Goal: Navigation & Orientation: Understand site structure

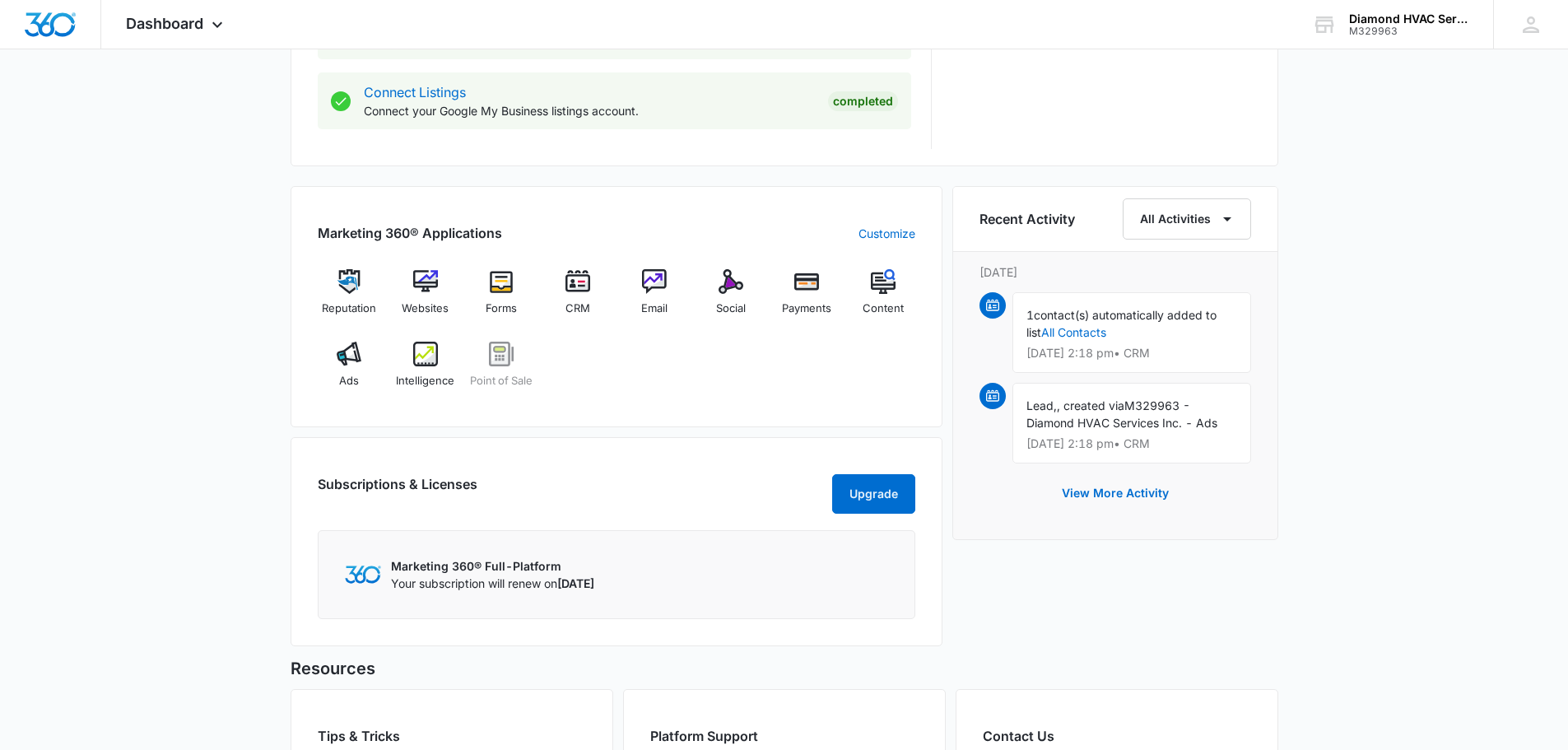
scroll to position [905, 0]
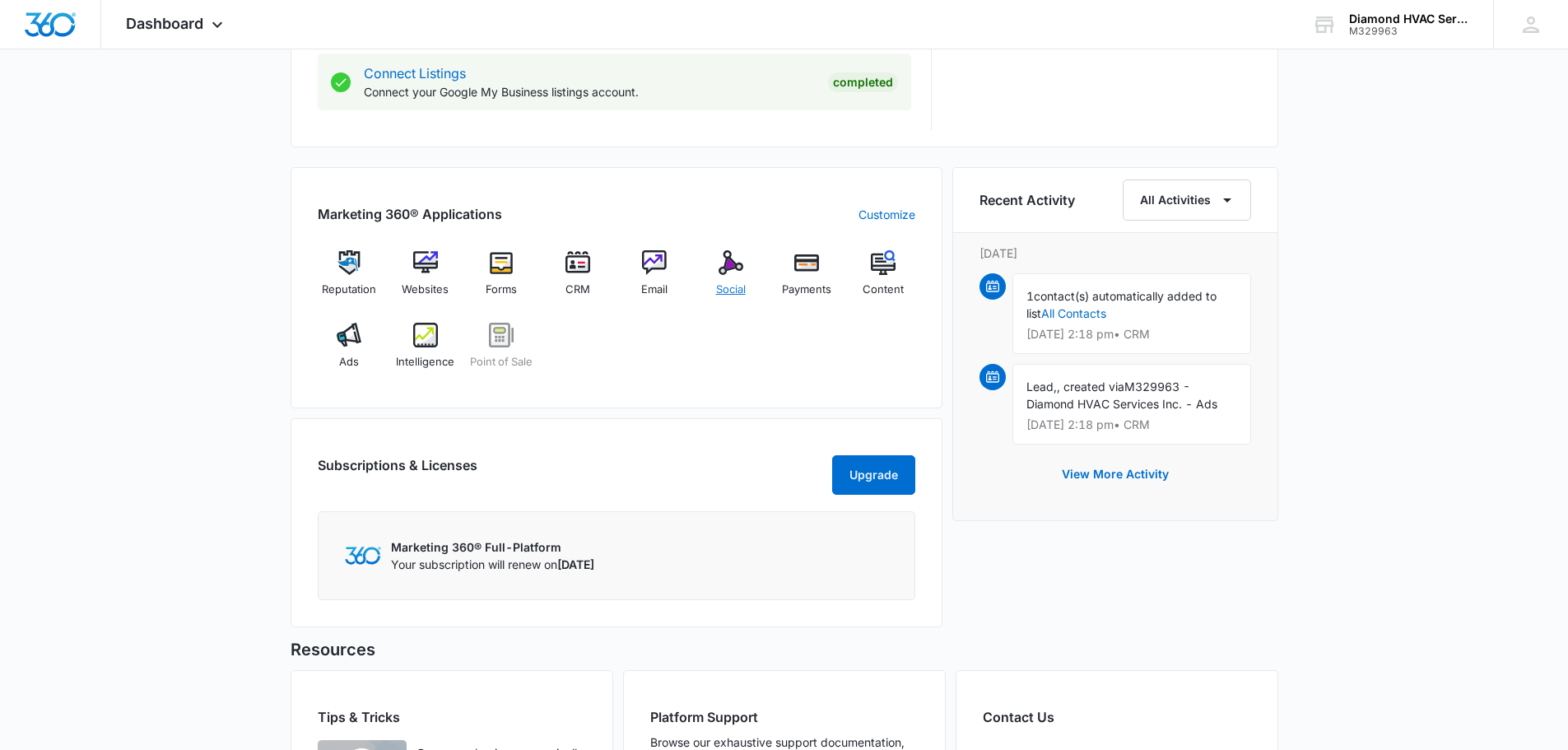
click at [743, 264] on div "Social" at bounding box center [730, 280] width 64 height 59
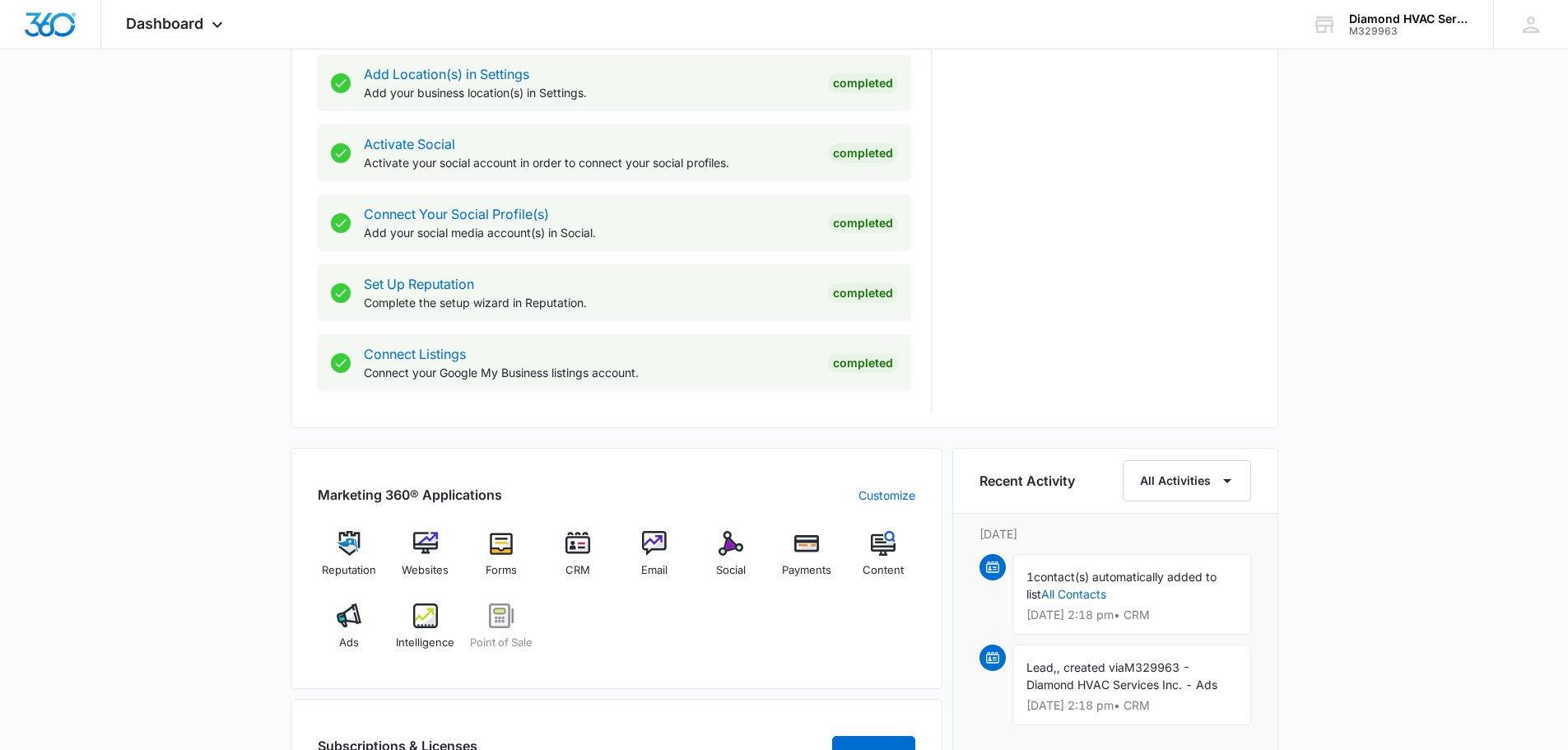
scroll to position [741, 0]
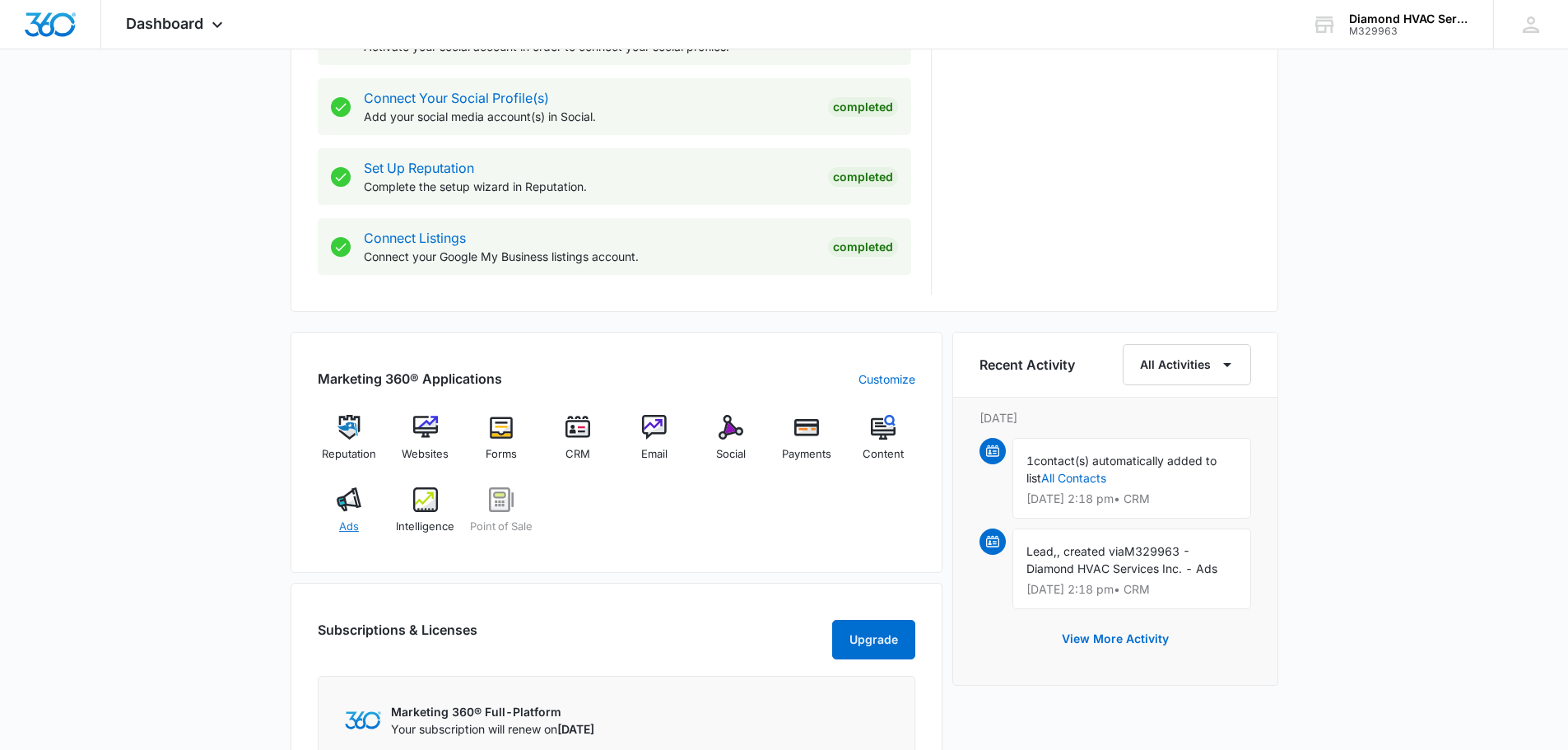
click at [353, 498] on img at bounding box center [349, 499] width 25 height 25
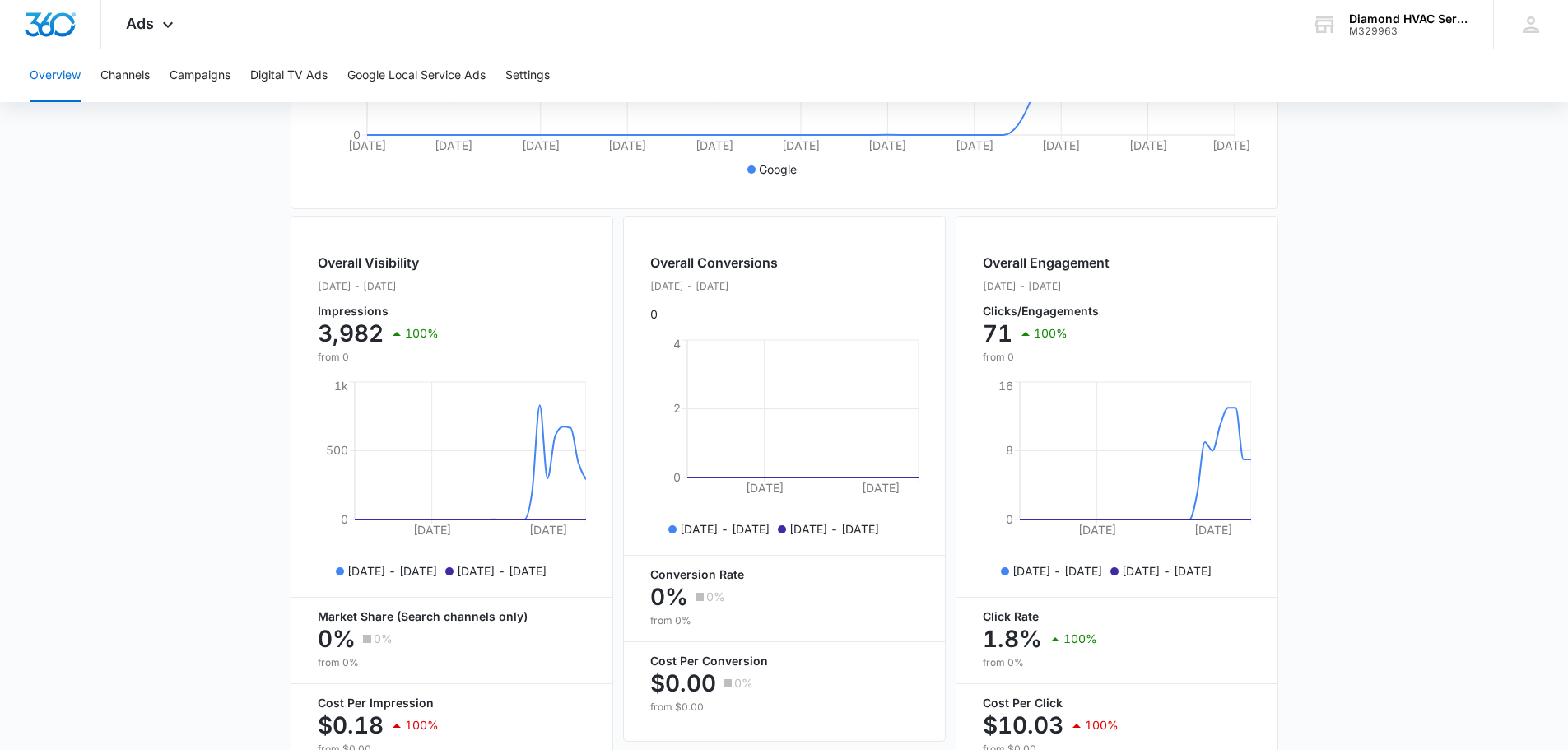
scroll to position [188, 0]
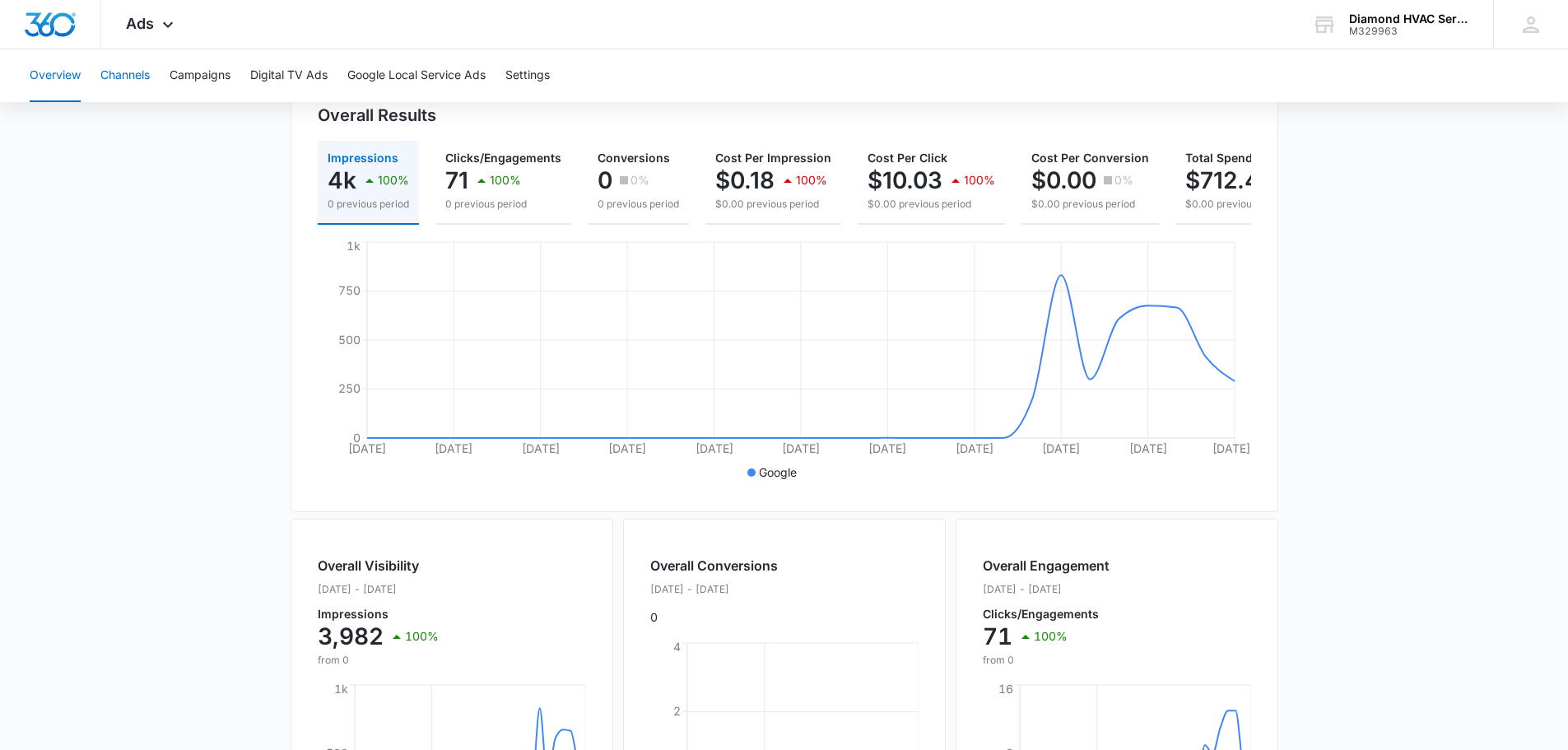
click at [121, 77] on button "Channels" at bounding box center [125, 75] width 49 height 53
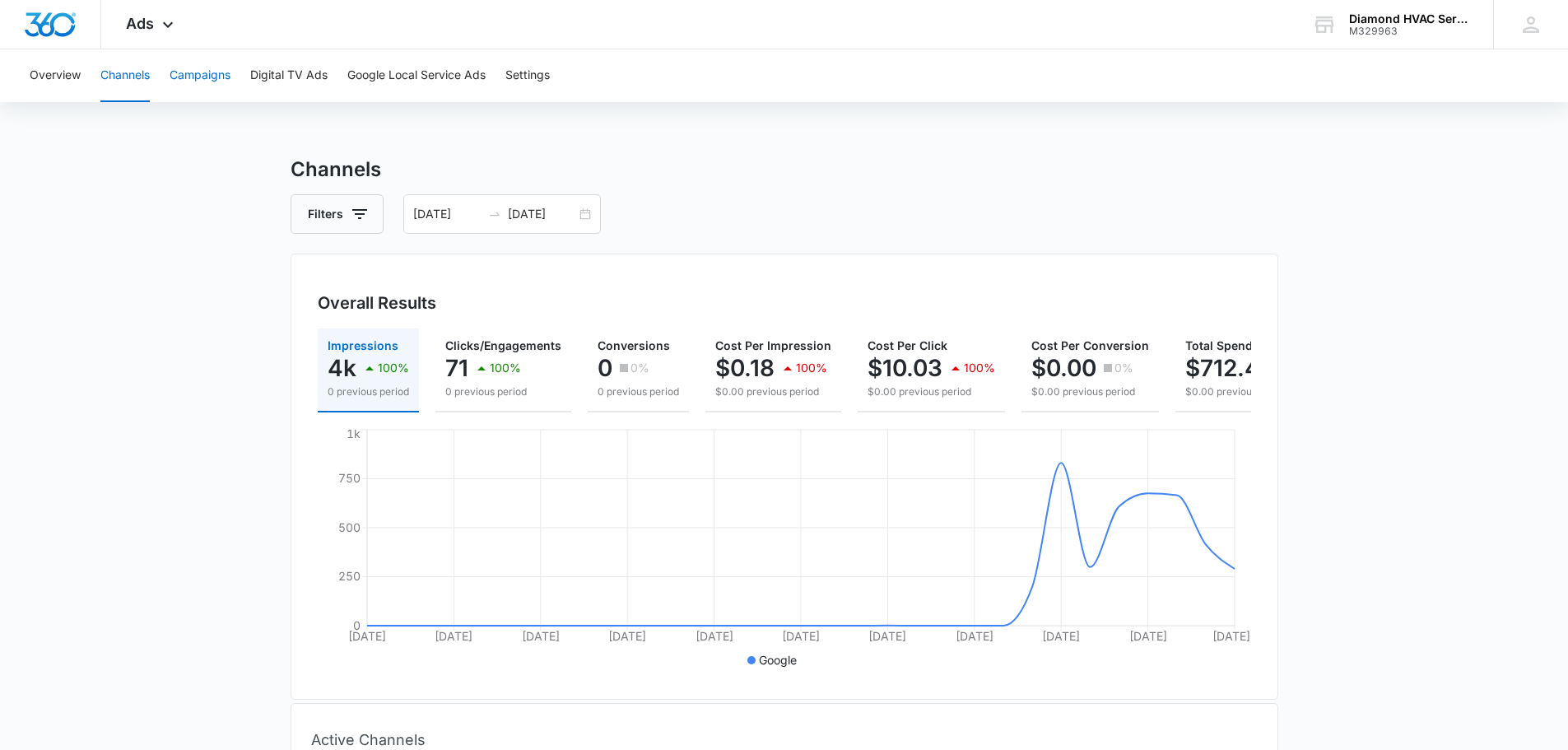
click at [175, 76] on button "Campaigns" at bounding box center [200, 75] width 61 height 53
click at [279, 79] on button "Digital TV Ads" at bounding box center [289, 75] width 78 height 53
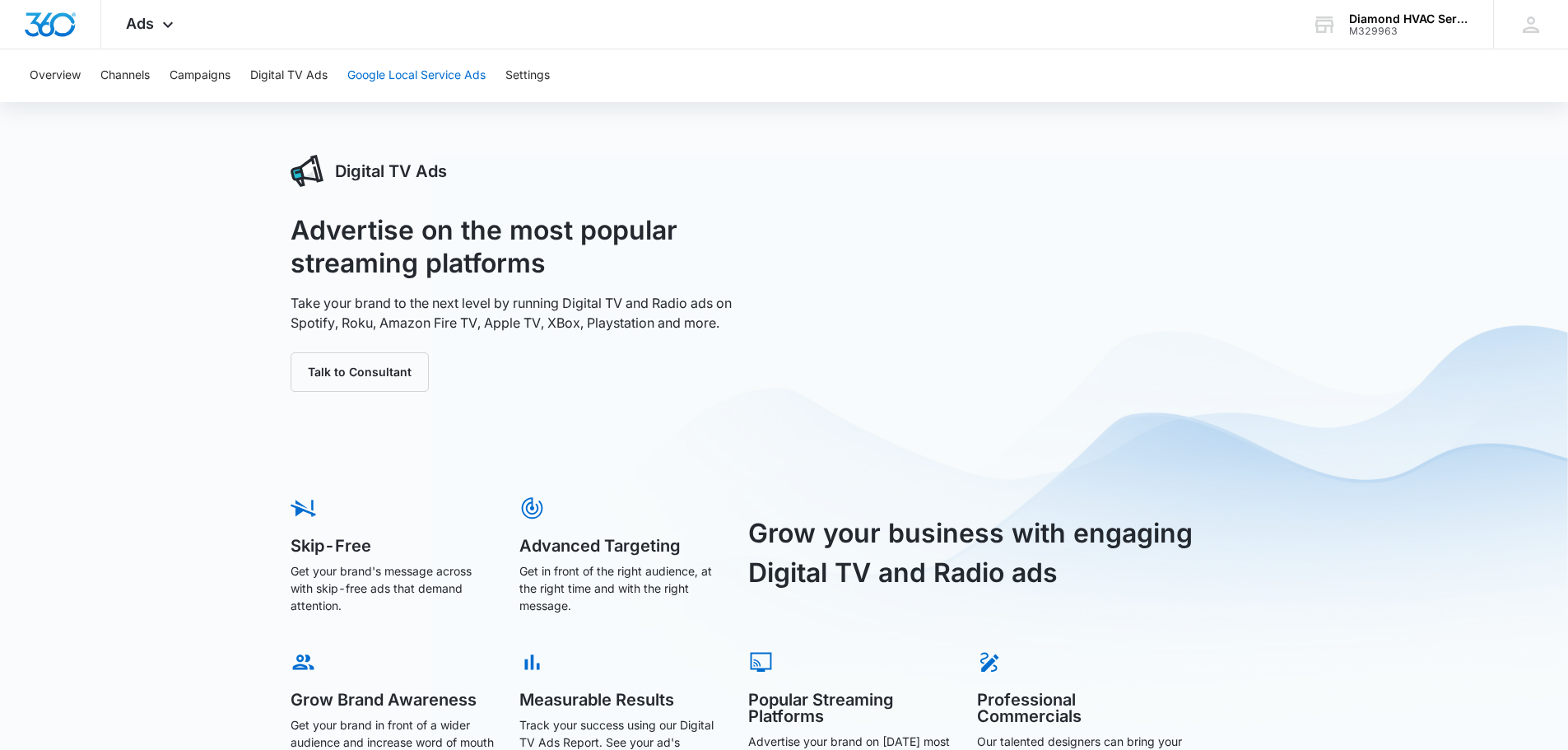
click at [374, 76] on button "Google Local Service Ads" at bounding box center [417, 75] width 139 height 53
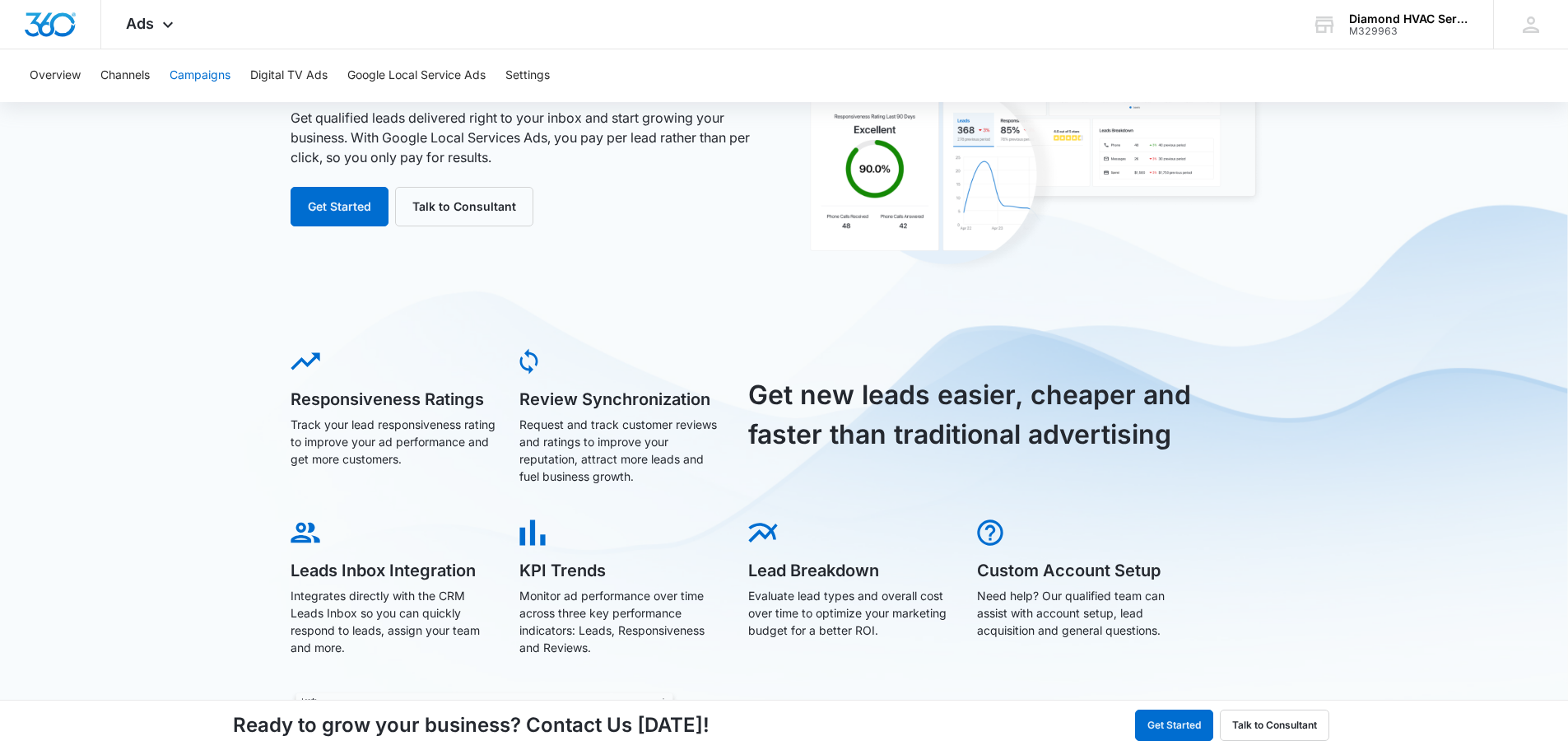
scroll to position [247, 0]
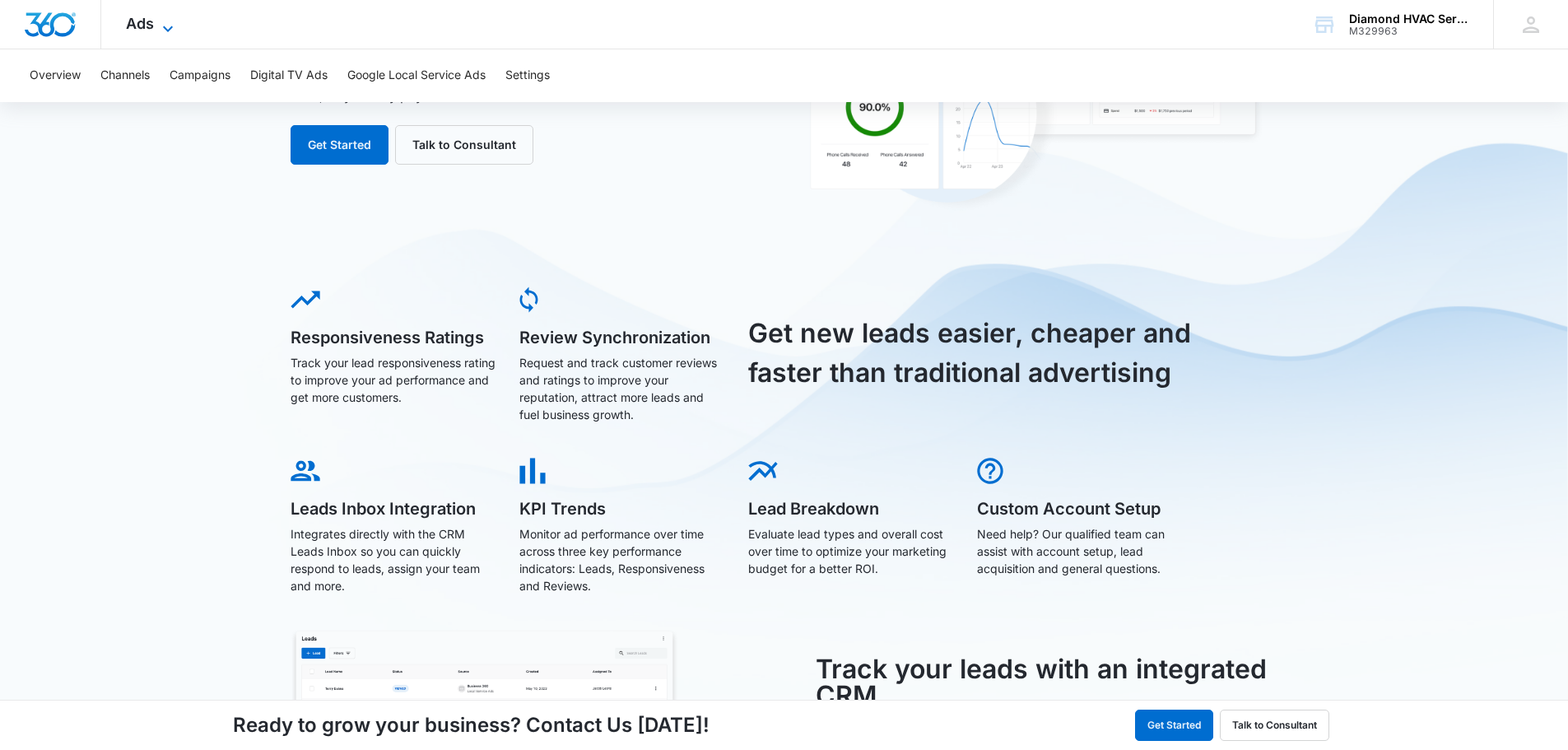
click at [143, 23] on span "Ads" at bounding box center [140, 23] width 28 height 18
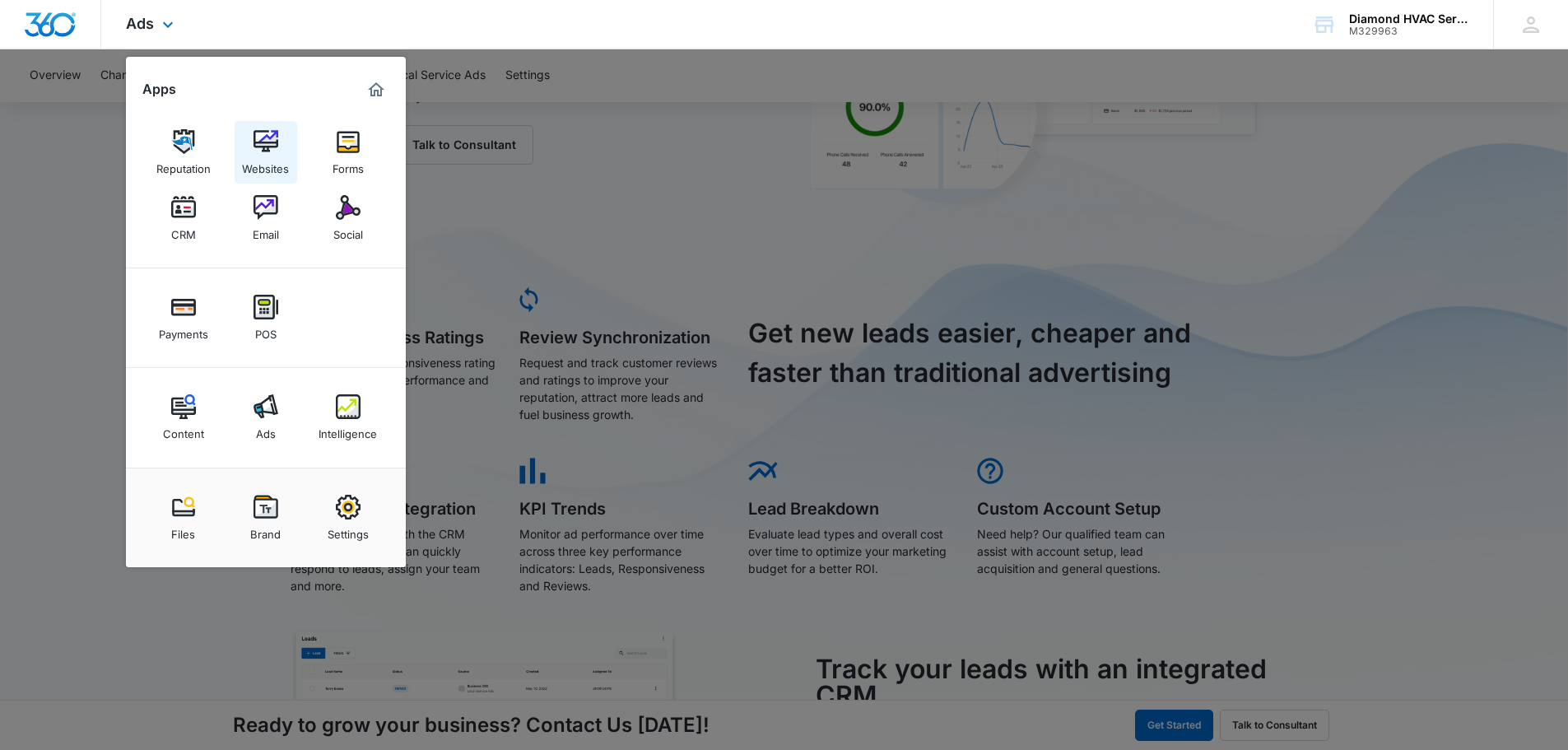
click at [273, 141] on img at bounding box center [265, 141] width 25 height 25
click at [195, 144] on img at bounding box center [183, 141] width 25 height 25
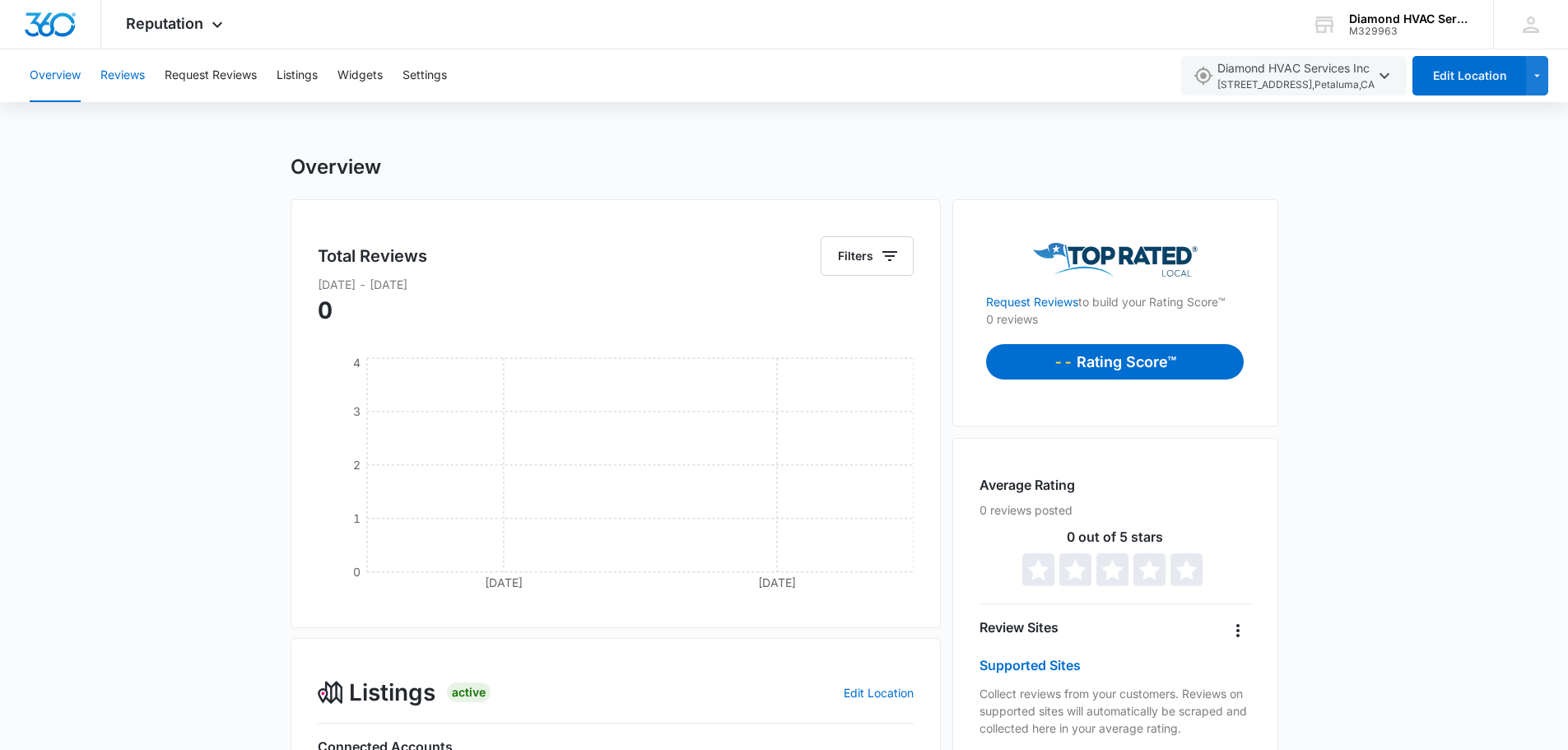
click at [126, 73] on button "Reviews" at bounding box center [123, 75] width 44 height 53
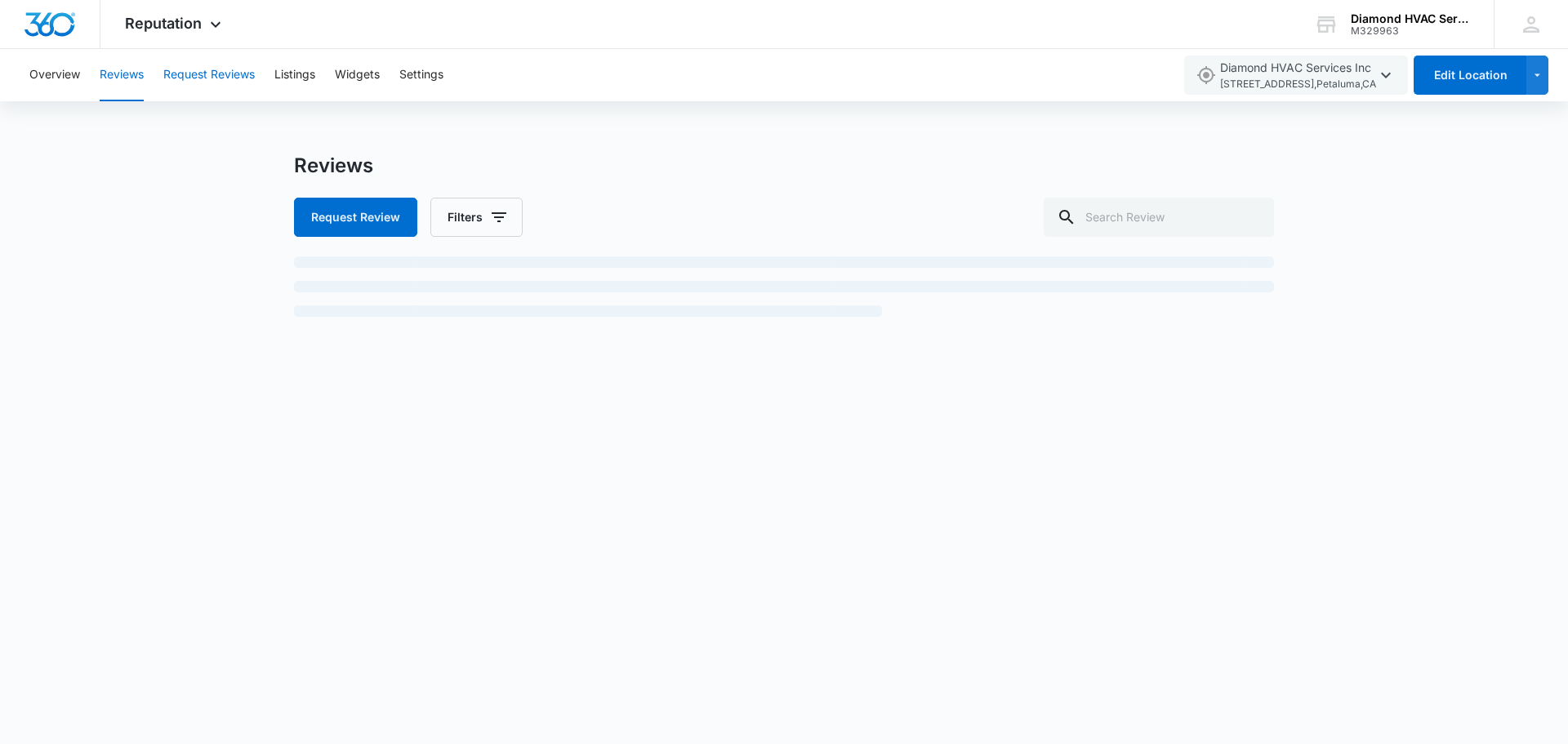
click at [170, 75] on button "Request Reviews" at bounding box center [209, 74] width 92 height 52
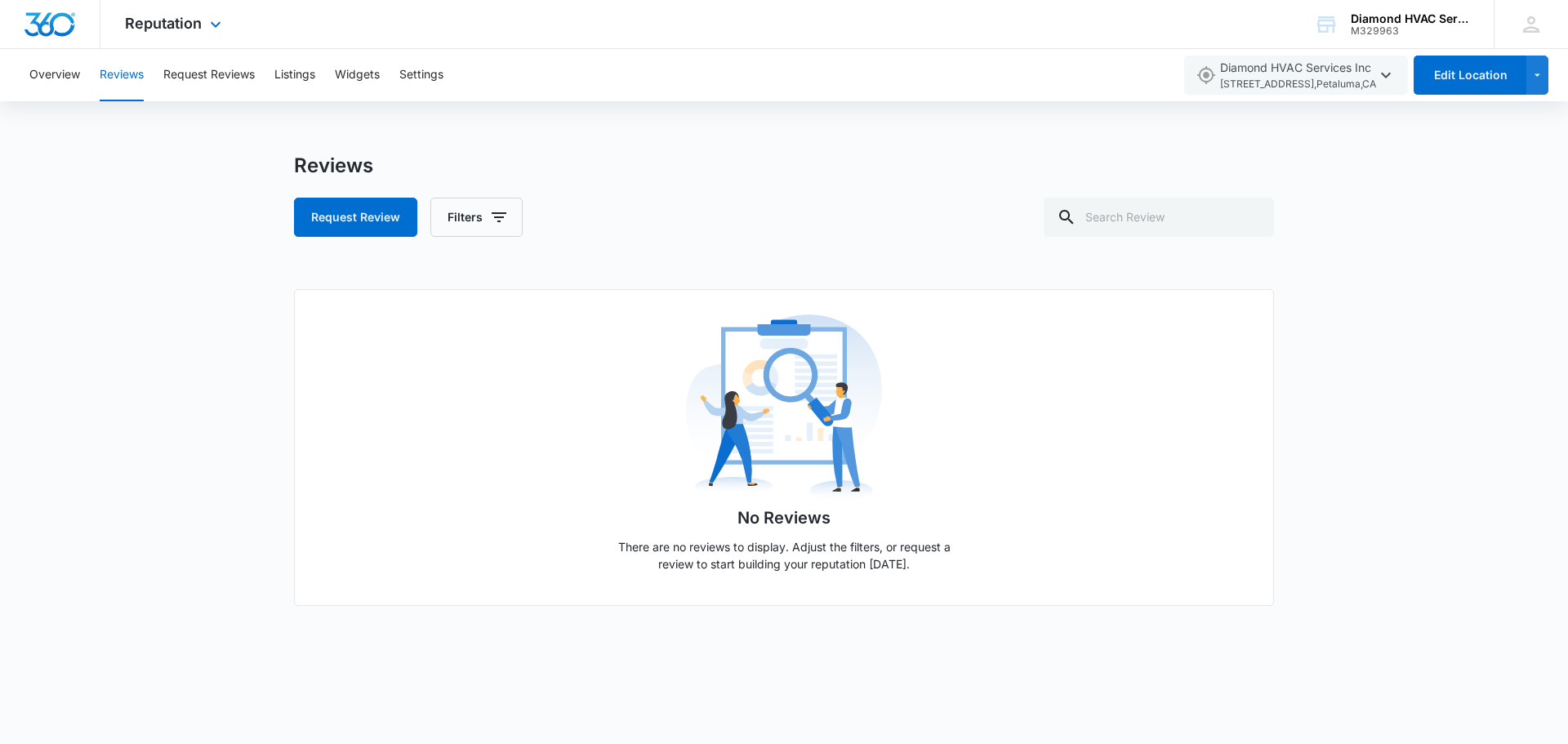
click at [53, 24] on img "Dashboard" at bounding box center [50, 24] width 52 height 25
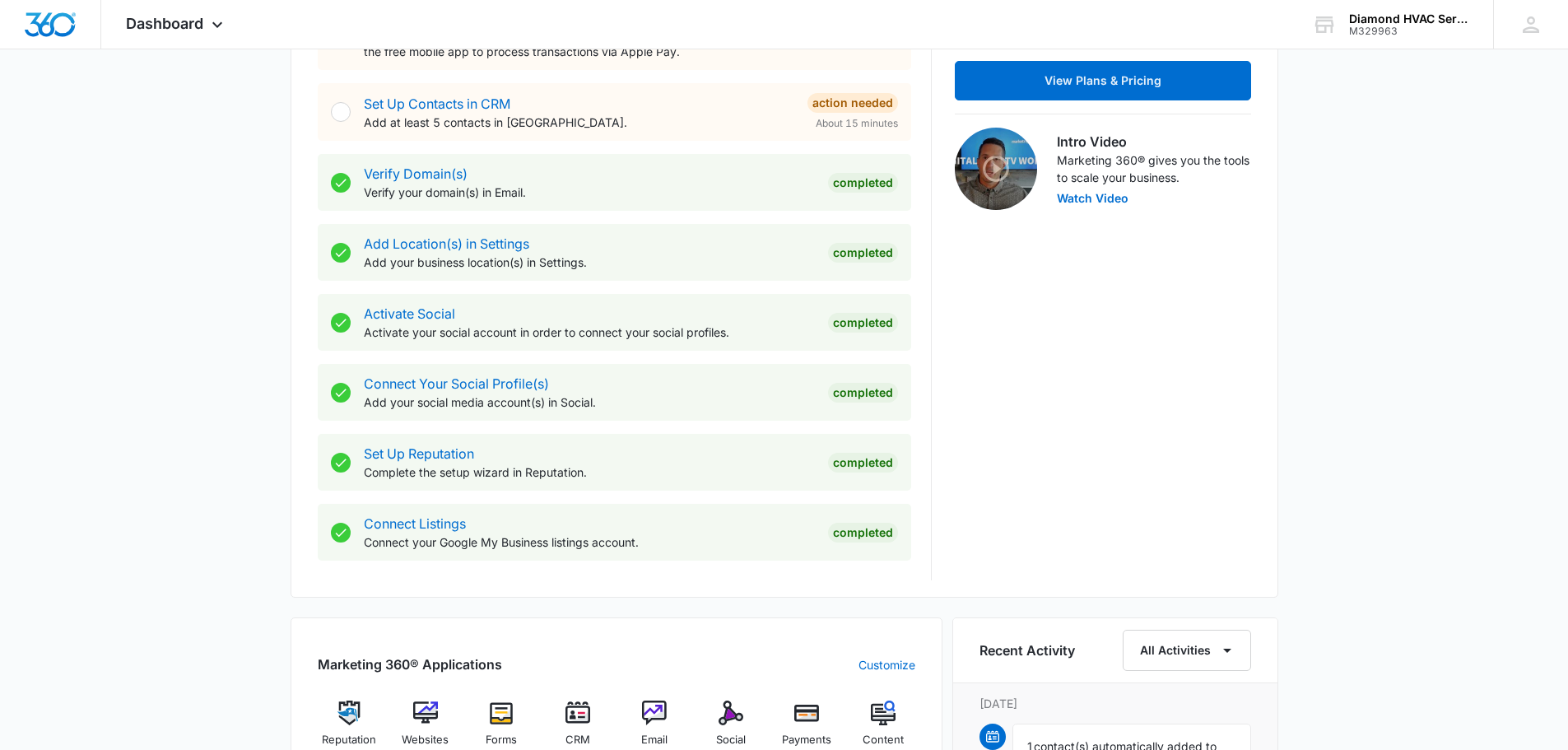
scroll to position [741, 0]
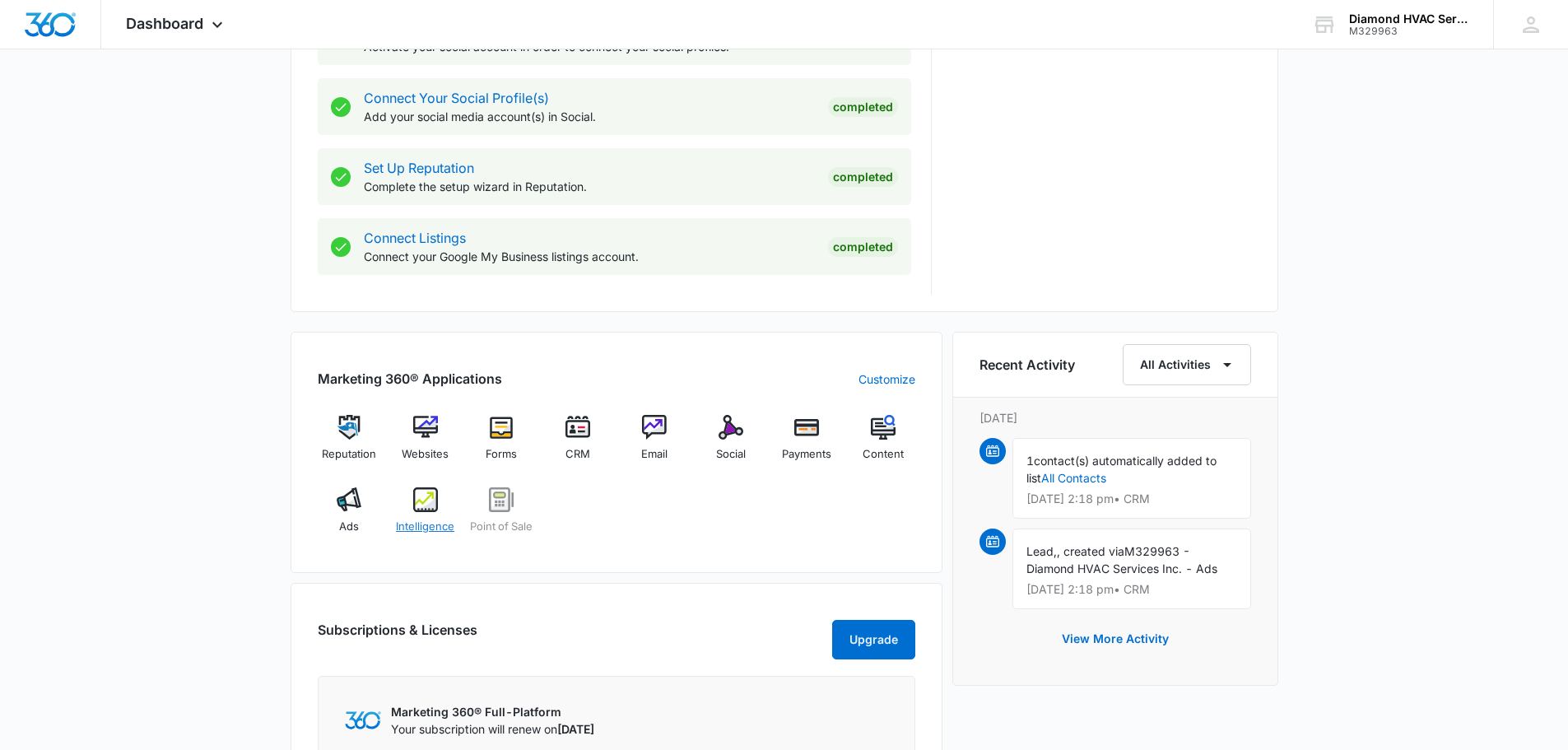
click at [426, 502] on img at bounding box center [425, 499] width 25 height 25
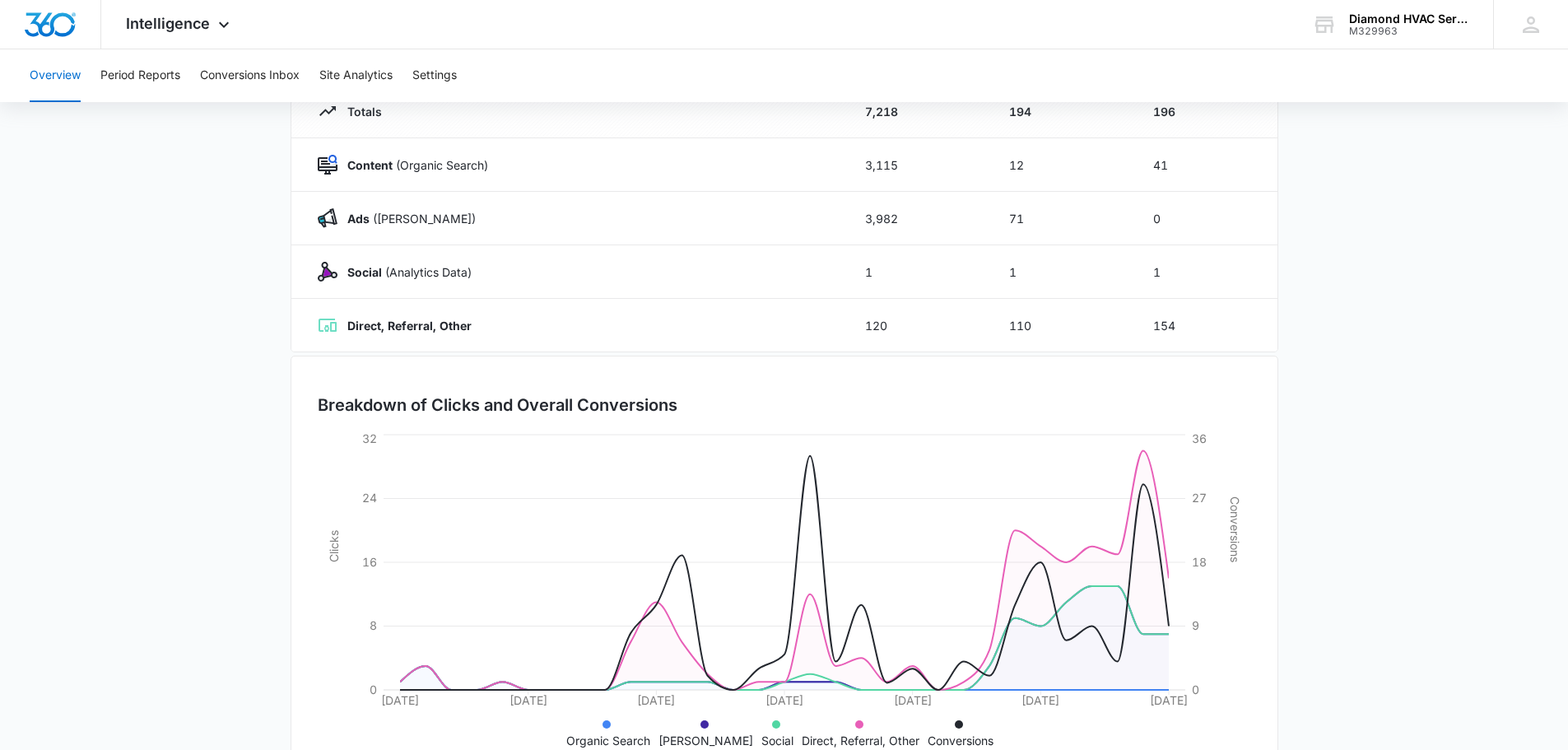
scroll to position [269, 0]
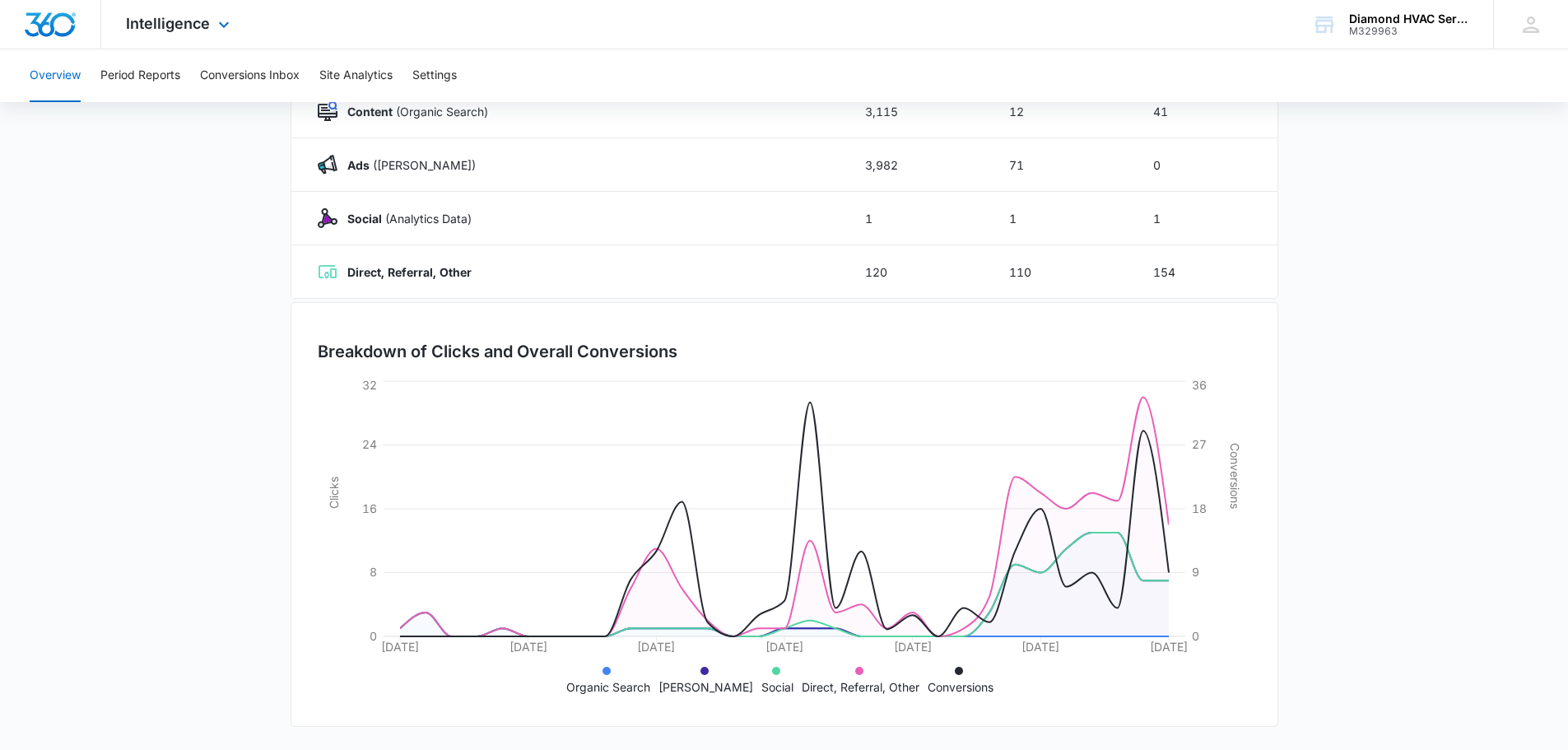
click at [62, 18] on img "Dashboard" at bounding box center [50, 24] width 53 height 25
